Goal: Task Accomplishment & Management: Manage account settings

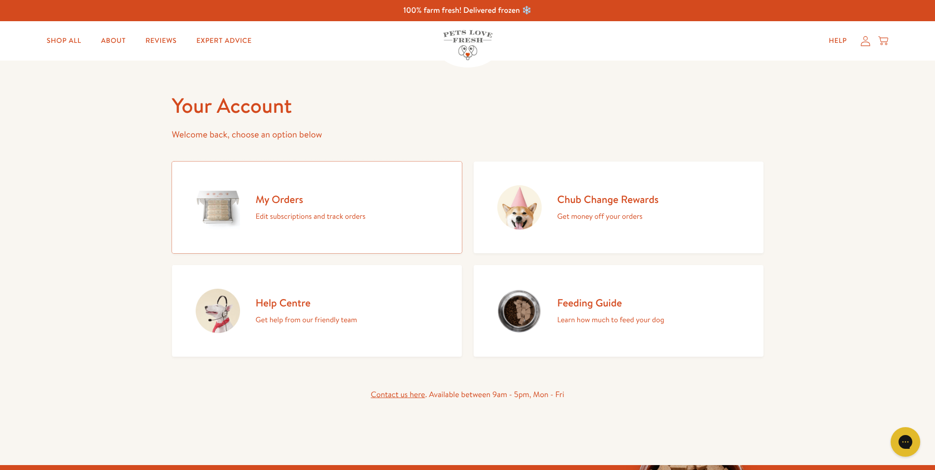
click at [285, 196] on h2 "My Orders" at bounding box center [311, 199] width 110 height 13
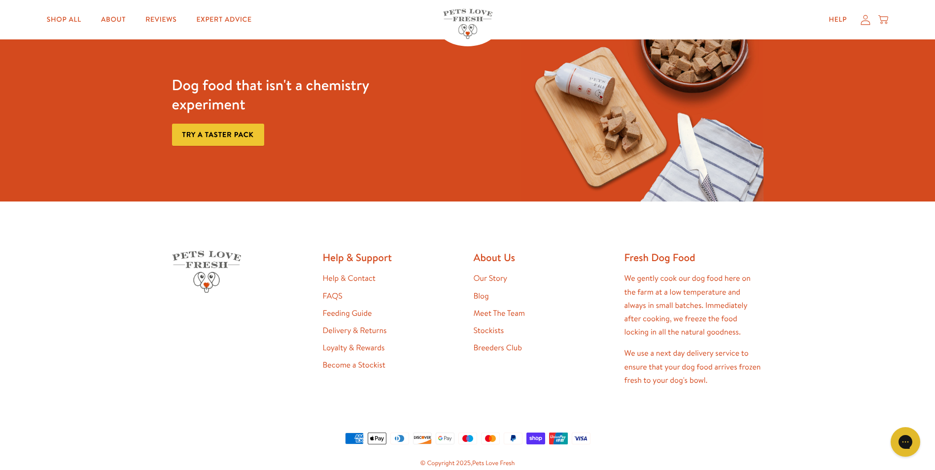
scroll to position [175, 0]
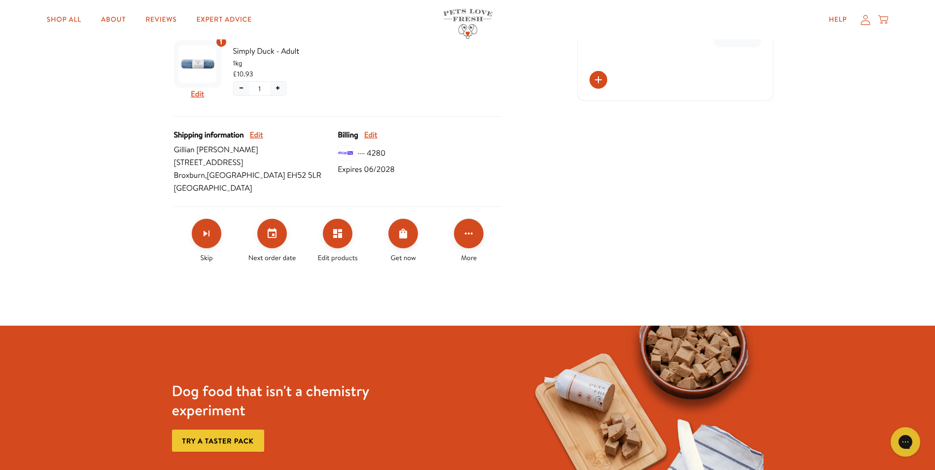
scroll to position [394, 0]
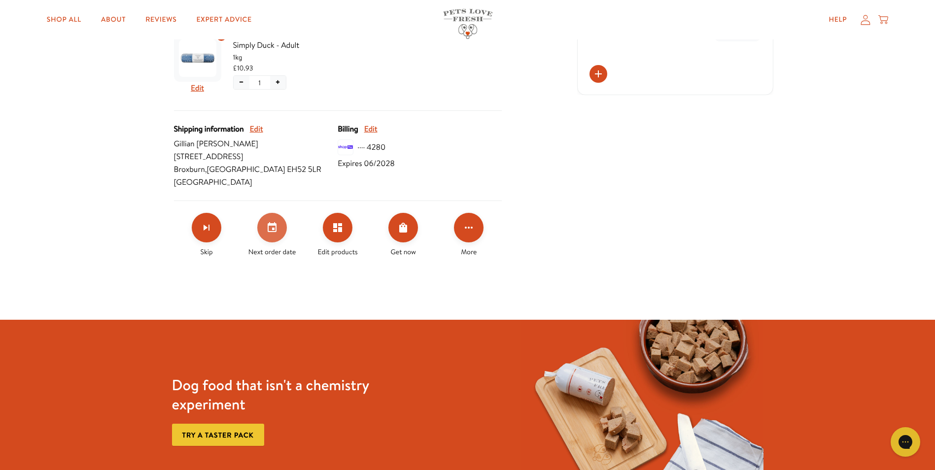
click at [271, 232] on icon "Set your next order date" at bounding box center [272, 228] width 12 height 12
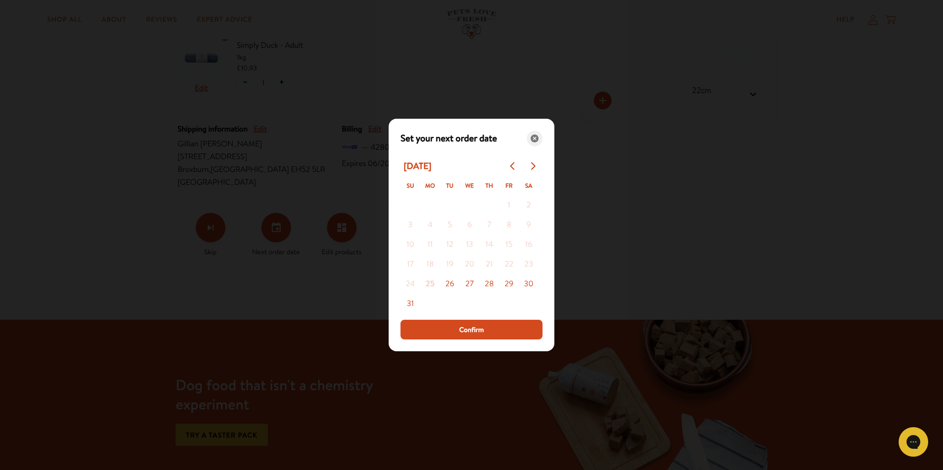
click at [535, 140] on icon "Close" at bounding box center [535, 139] width 8 height 8
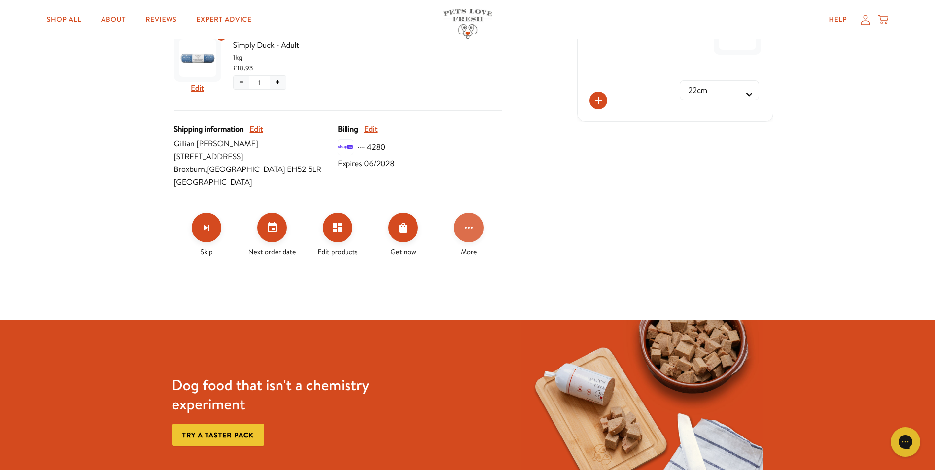
click at [469, 230] on icon "Click for more options" at bounding box center [469, 228] width 12 height 12
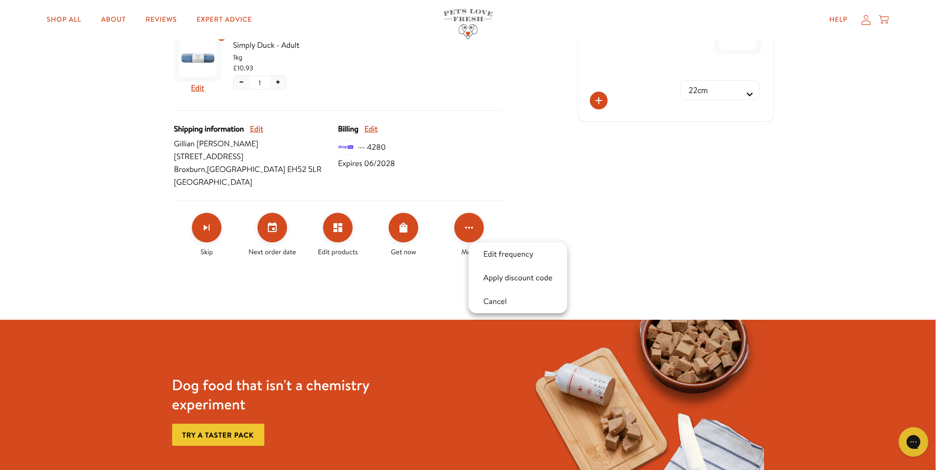
click at [611, 208] on div at bounding box center [471, 235] width 943 height 470
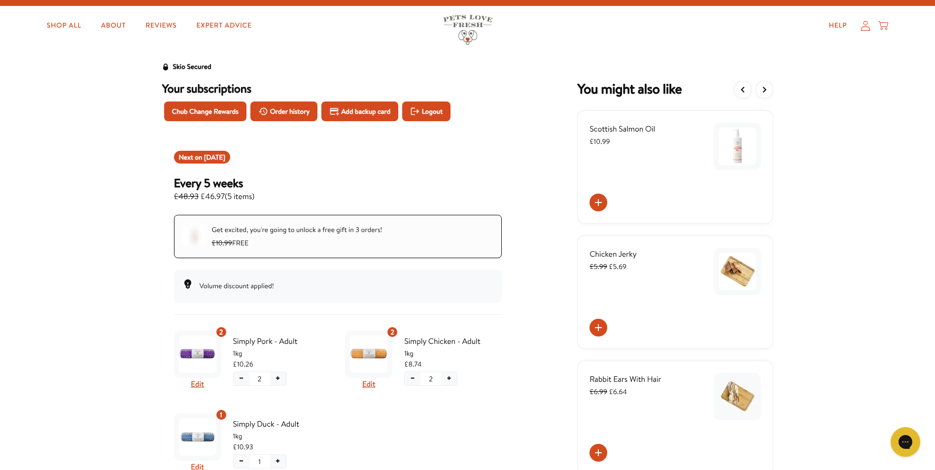
scroll to position [0, 0]
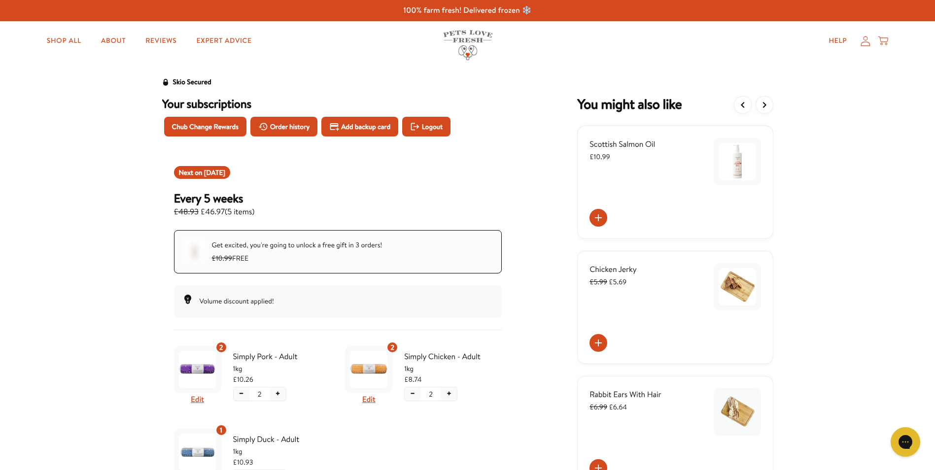
click at [865, 43] on icon at bounding box center [866, 41] width 10 height 10
